Goal: Task Accomplishment & Management: Understand process/instructions

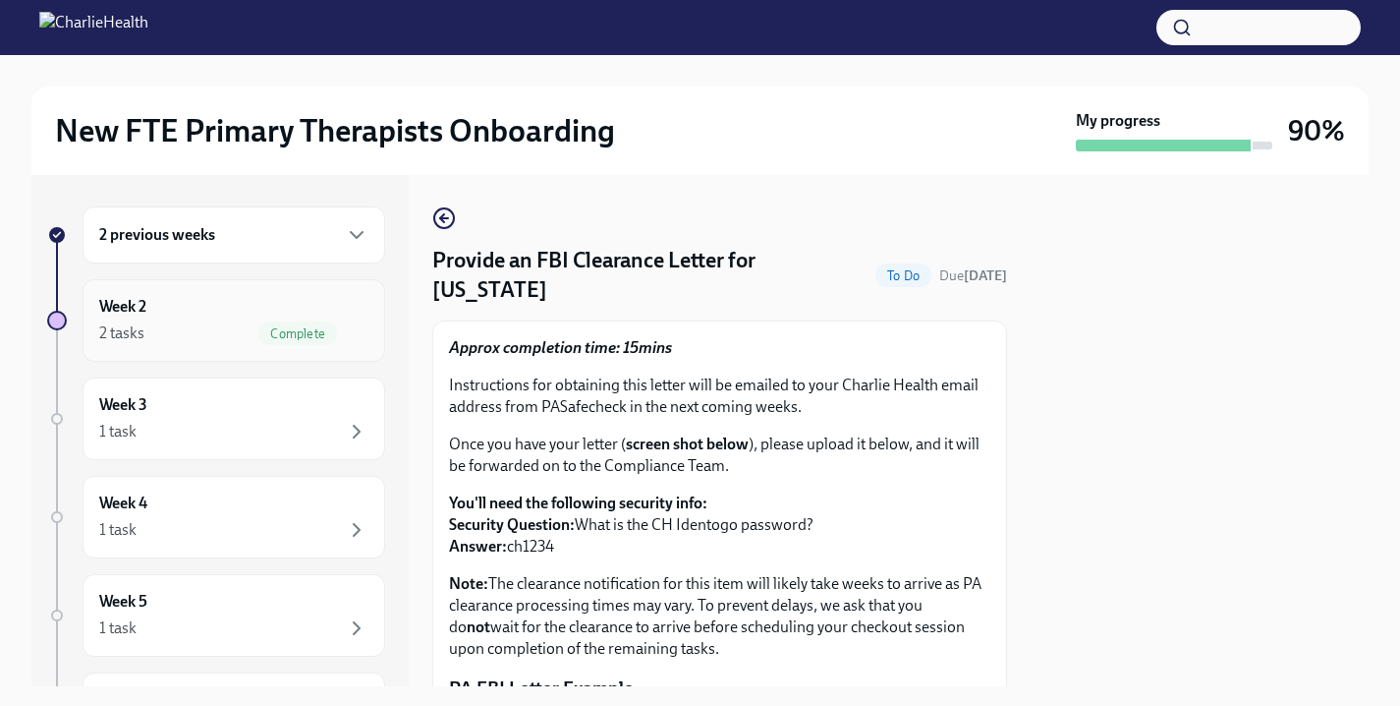
click at [224, 316] on div "Week 2 2 tasks Complete" at bounding box center [233, 320] width 269 height 49
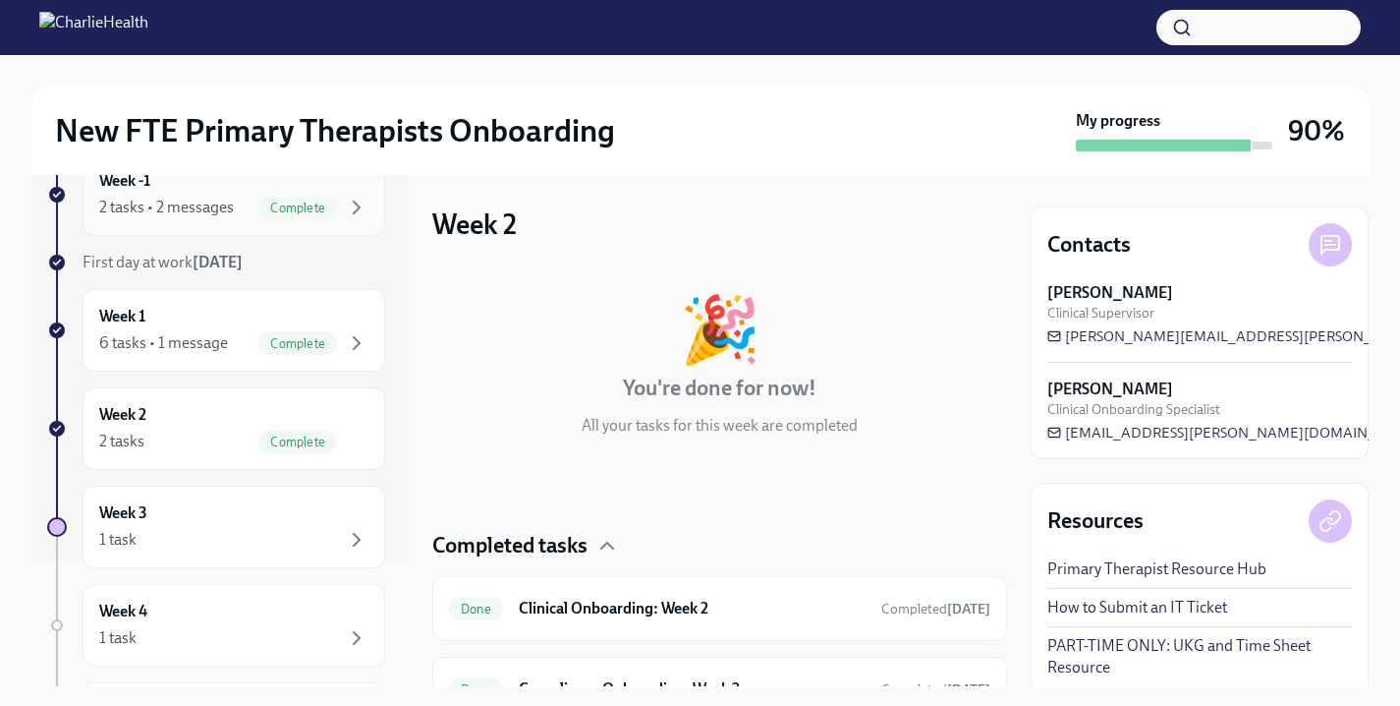
scroll to position [137, 0]
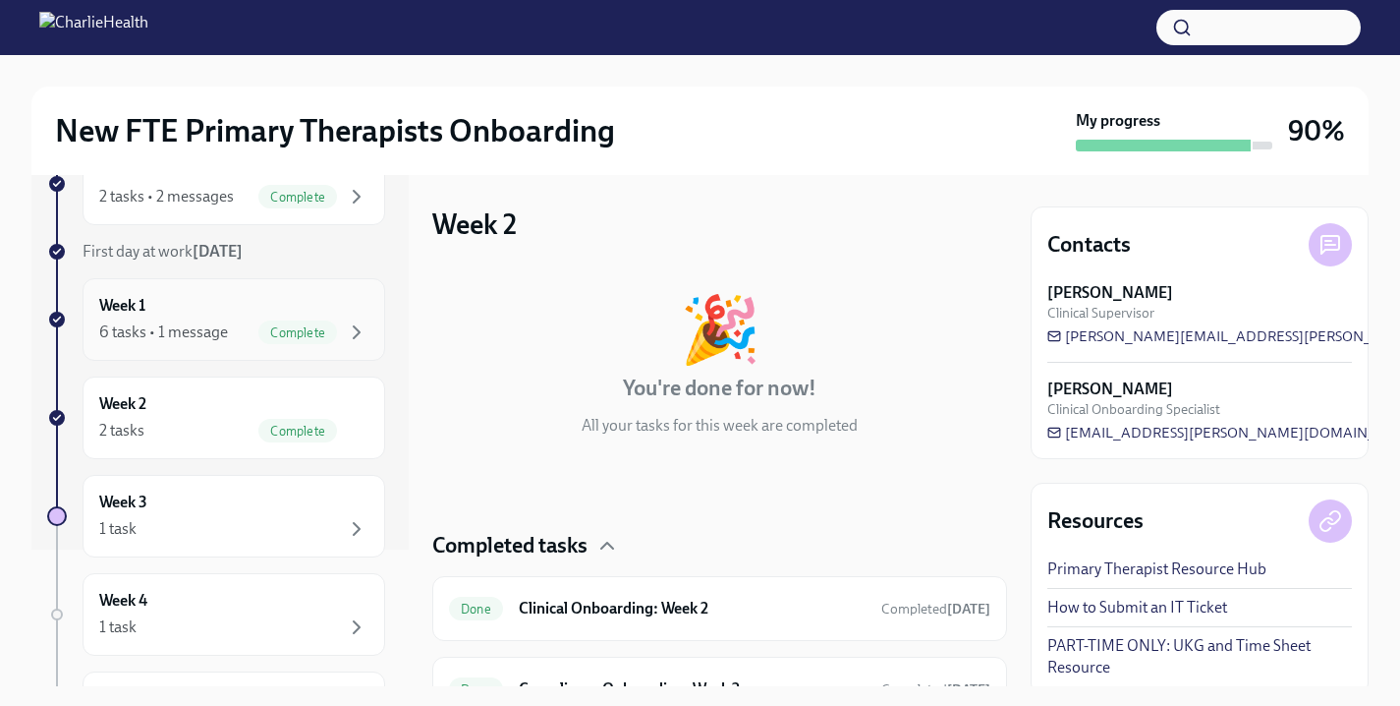
click at [223, 321] on div "6 tasks • 1 message" at bounding box center [163, 332] width 129 height 22
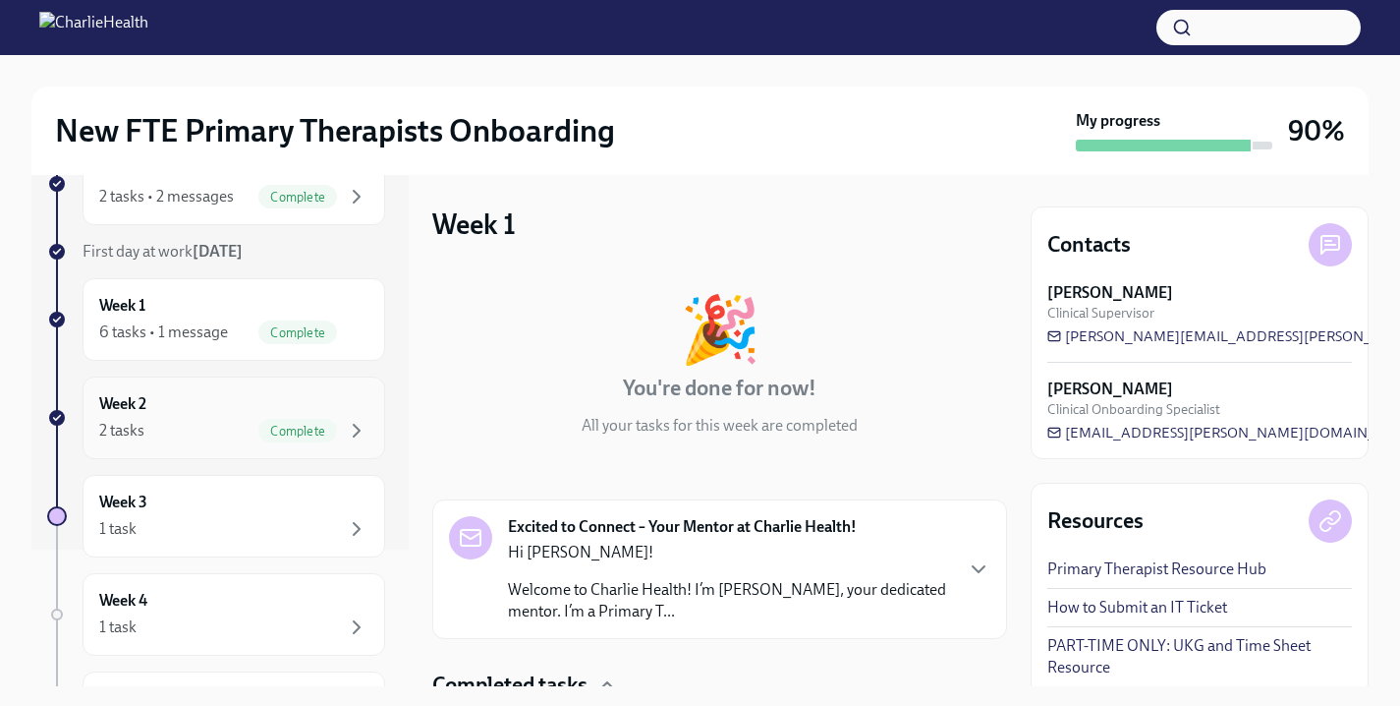
click at [235, 428] on div "2 tasks Complete" at bounding box center [233, 431] width 269 height 24
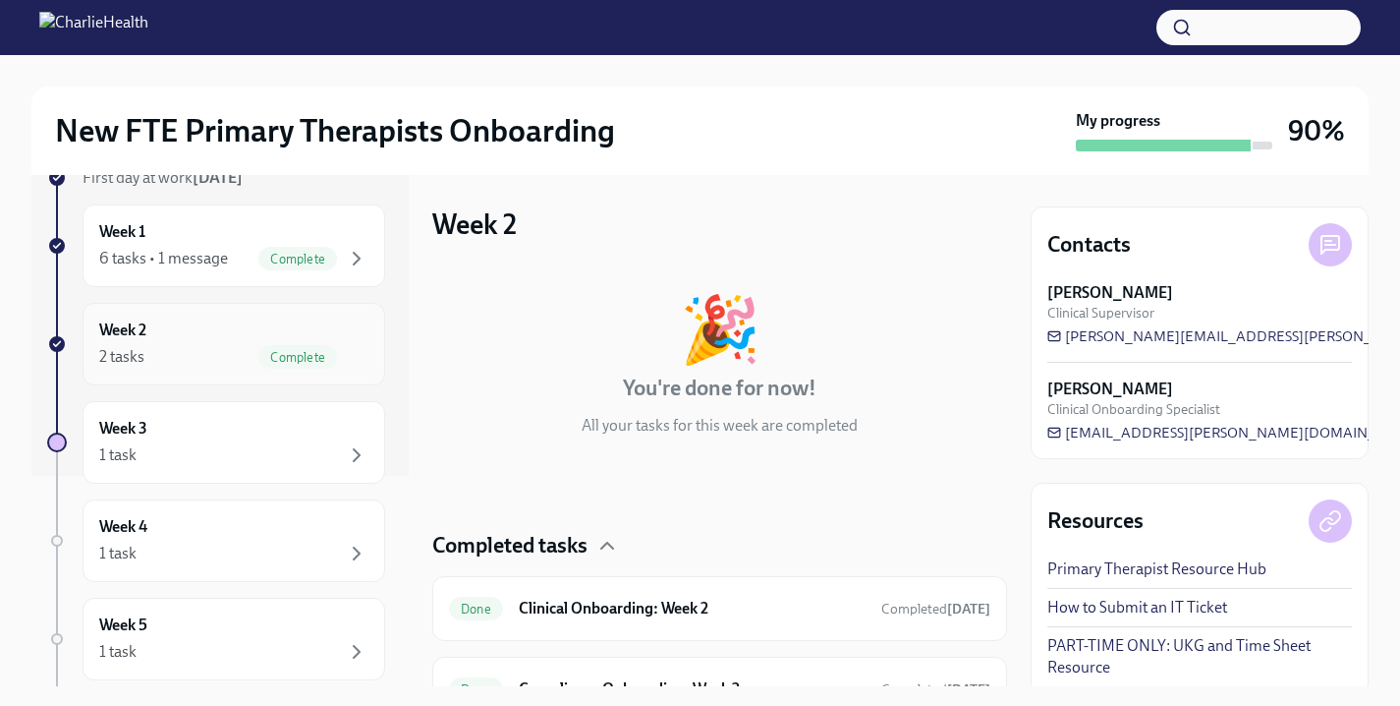
scroll to position [243, 0]
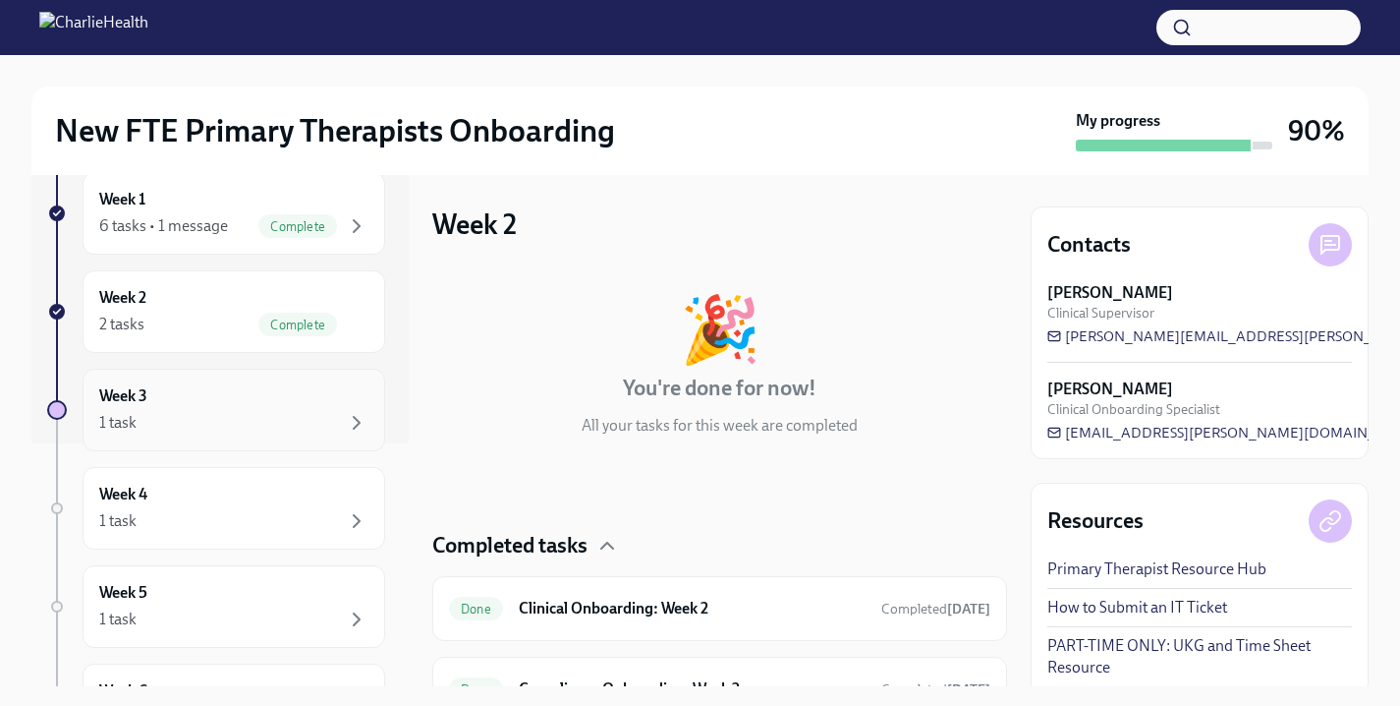
click at [235, 424] on div "1 task" at bounding box center [233, 423] width 269 height 24
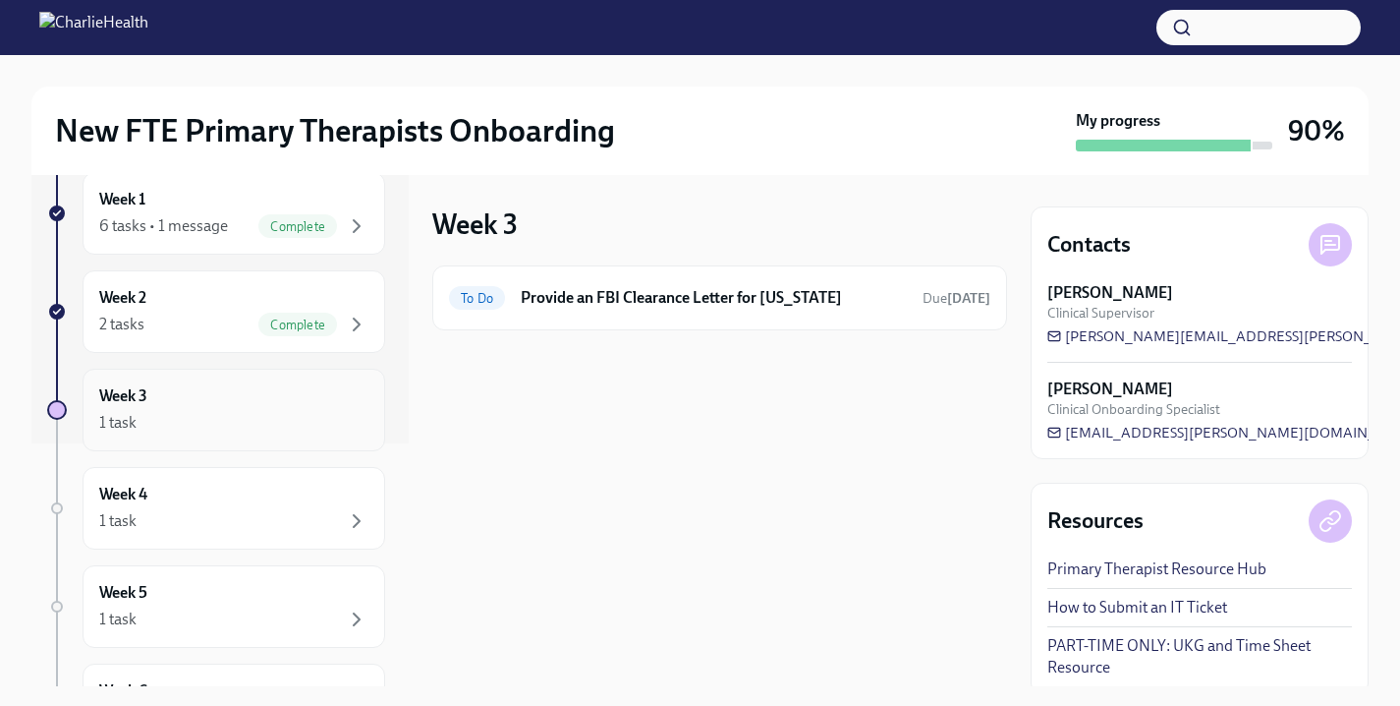
click at [231, 368] on div "Week 3 1 task" at bounding box center [234, 409] width 303 height 83
click at [230, 339] on div "Week 2 2 tasks Complete" at bounding box center [234, 311] width 303 height 83
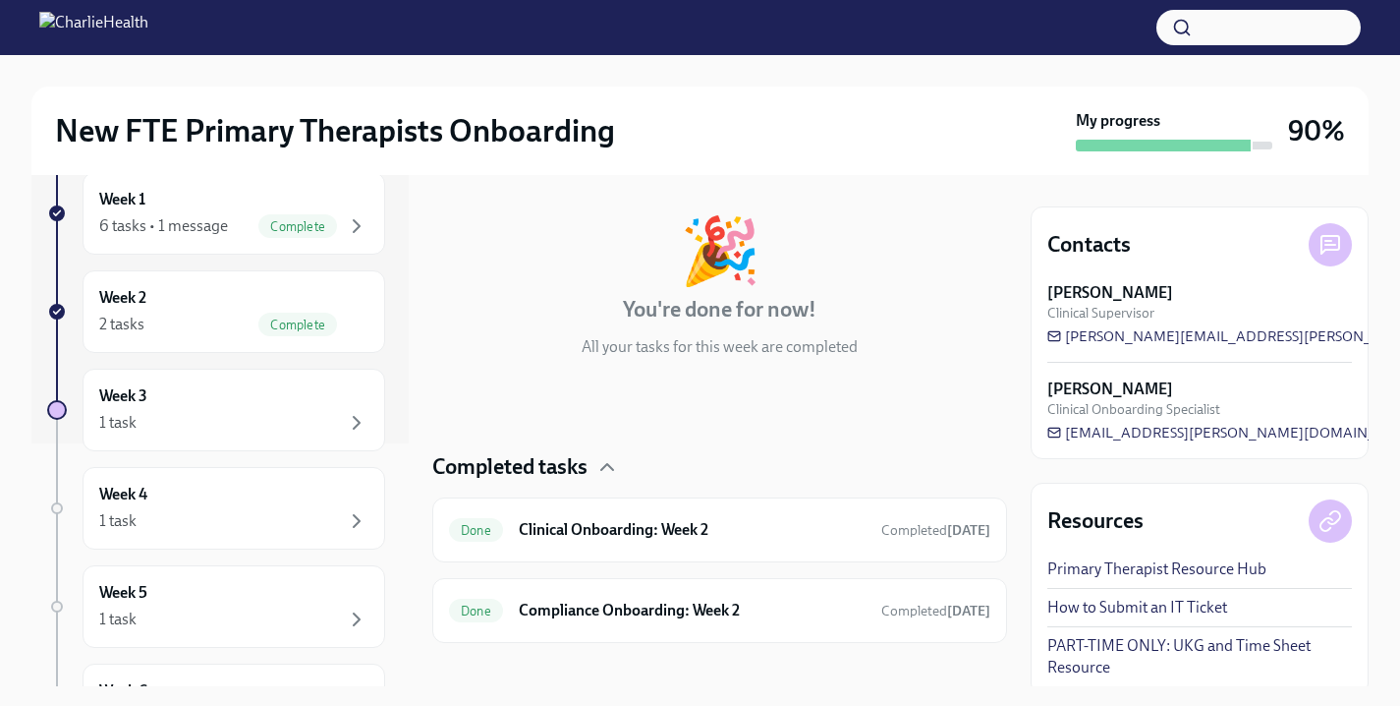
scroll to position [96, 0]
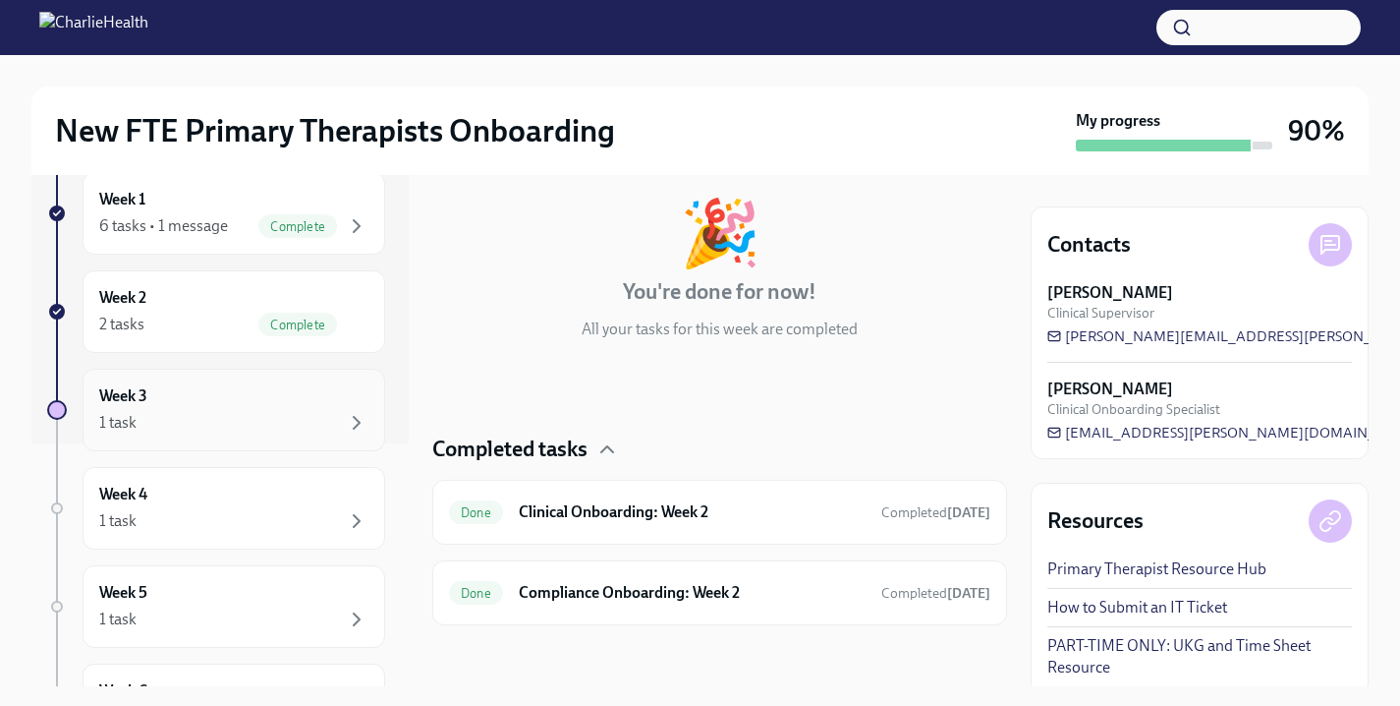
click at [254, 404] on div "Week 3 1 task" at bounding box center [233, 409] width 269 height 49
